Goal: Navigation & Orientation: Understand site structure

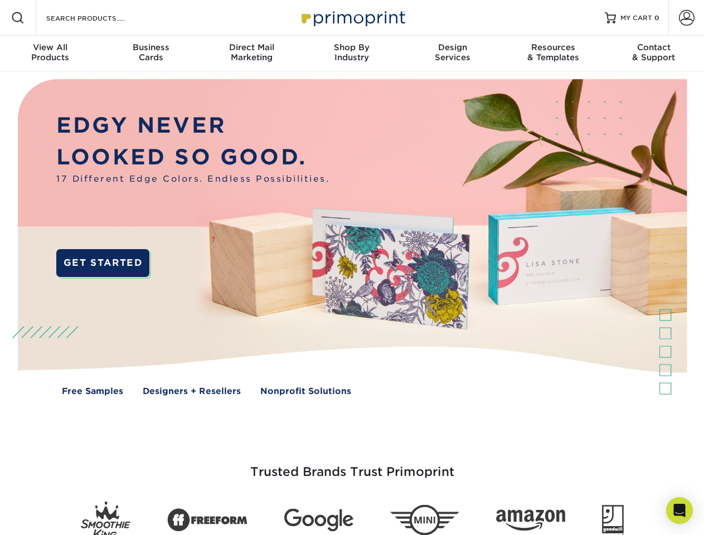
click at [351, 267] on img at bounding box center [351, 245] width 696 height 348
click at [18, 18] on span at bounding box center [17, 17] width 13 height 13
click at [686, 18] on span at bounding box center [686, 18] width 16 height 16
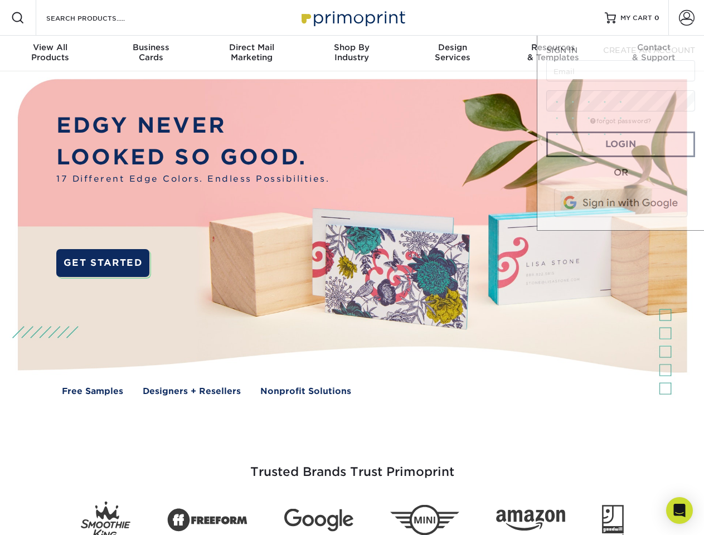
click at [50, 53] on div "View All Products" at bounding box center [50, 52] width 100 height 20
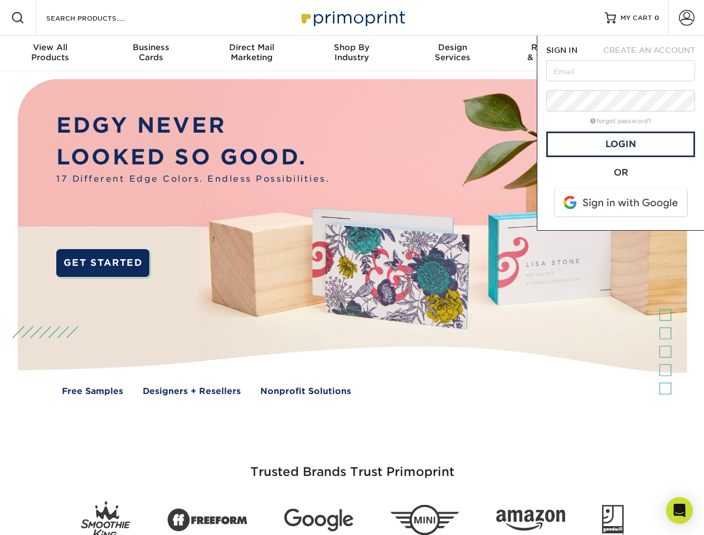
click at [150, 53] on div "Business Cards" at bounding box center [150, 52] width 100 height 20
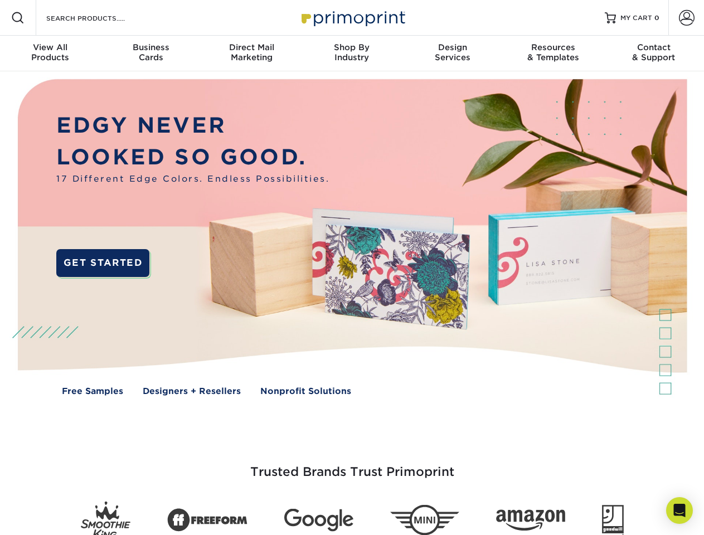
click at [251, 53] on div "Direct Mail Marketing" at bounding box center [251, 52] width 100 height 20
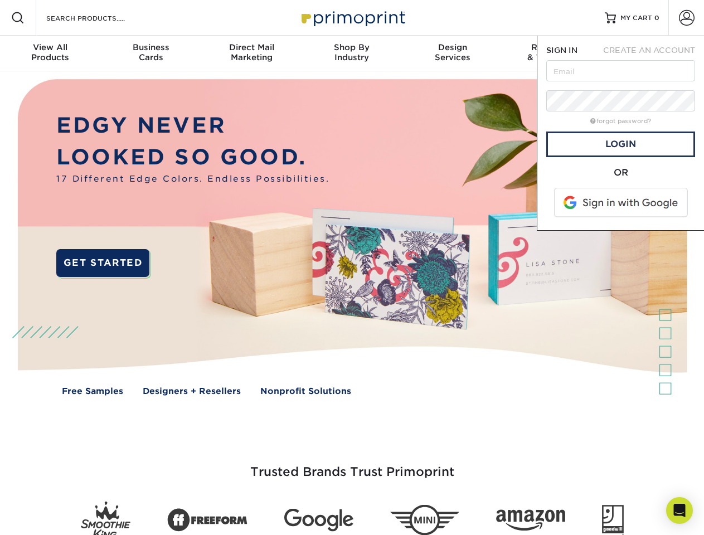
click at [351, 53] on div "Shop By Industry" at bounding box center [351, 52] width 100 height 20
click at [452, 53] on div "Design Services" at bounding box center [452, 52] width 100 height 20
click at [553, 53] on span "SIGN IN" at bounding box center [561, 50] width 31 height 9
click at [653, 53] on div "Contact & Support" at bounding box center [653, 52] width 100 height 20
